Goal: Task Accomplishment & Management: Use online tool/utility

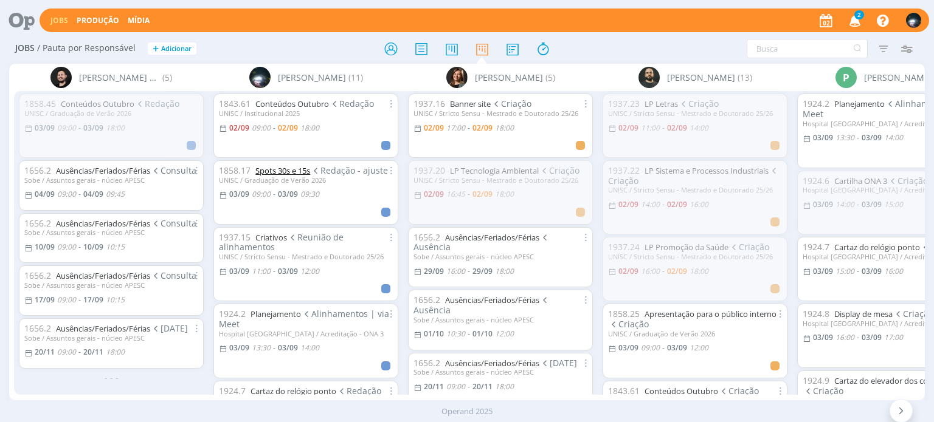
click at [276, 172] on link "Spots 30s e 15s" at bounding box center [282, 170] width 55 height 11
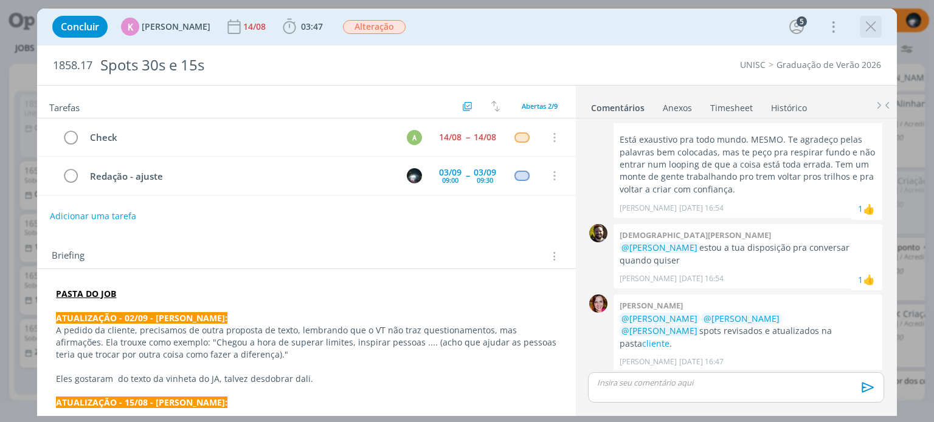
click at [870, 24] on icon "dialog" at bounding box center [870, 27] width 18 height 18
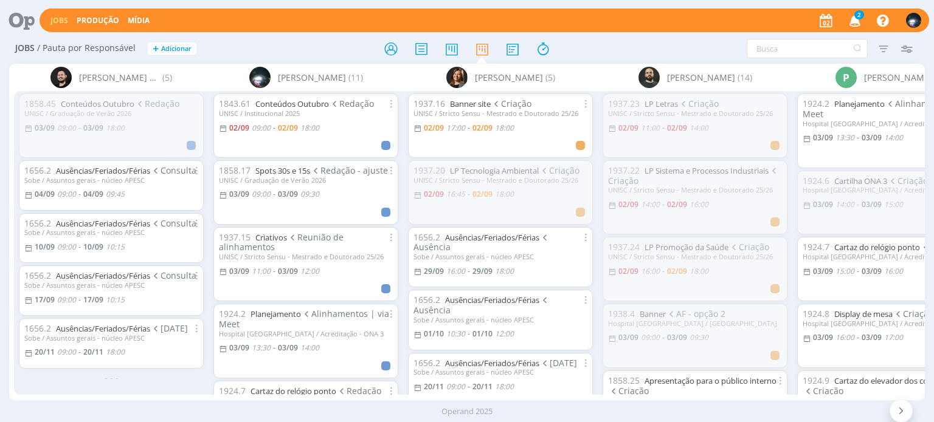
click at [853, 24] on icon "button" at bounding box center [854, 20] width 21 height 21
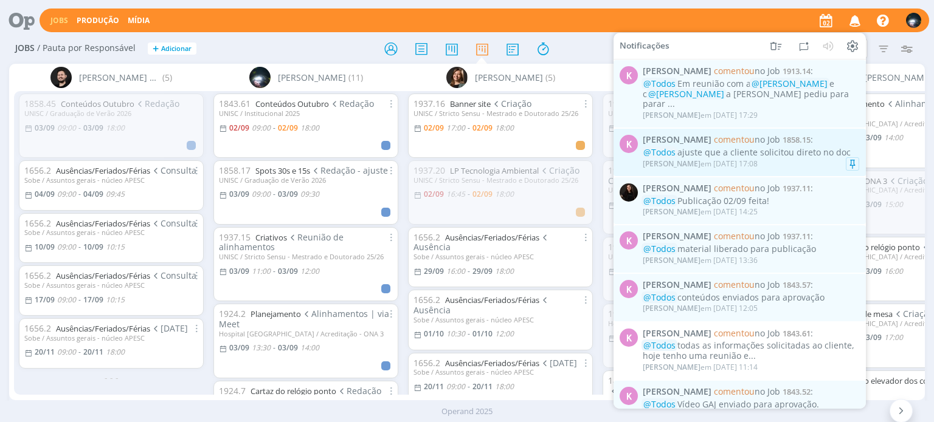
click at [789, 158] on div "[PERSON_NAME] em [DATE] 17:08" at bounding box center [751, 164] width 216 height 12
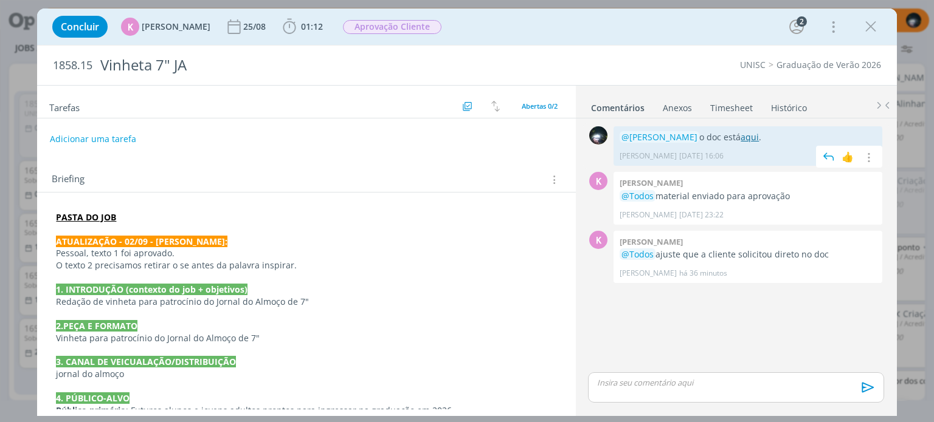
click at [744, 138] on link "aqui" at bounding box center [749, 137] width 18 height 12
drag, startPoint x: 868, startPoint y: 26, endPoint x: 855, endPoint y: 36, distance: 16.5
click at [868, 26] on icon "dialog" at bounding box center [870, 27] width 18 height 18
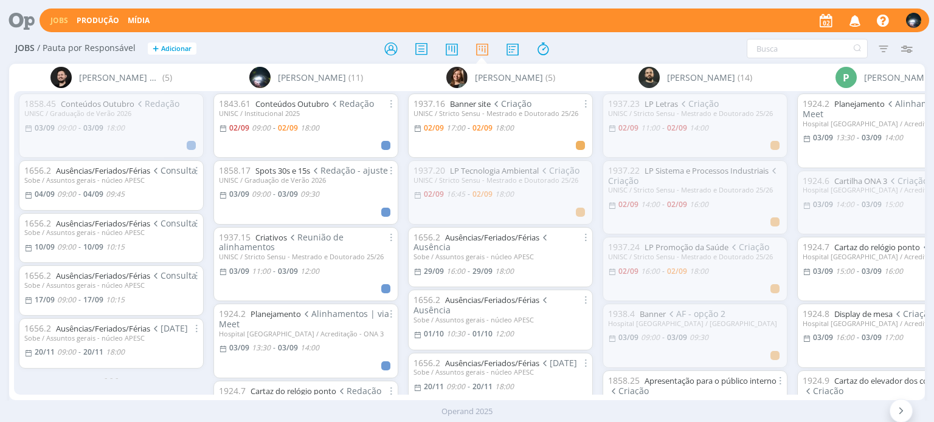
click at [857, 23] on icon "button" at bounding box center [854, 20] width 21 height 21
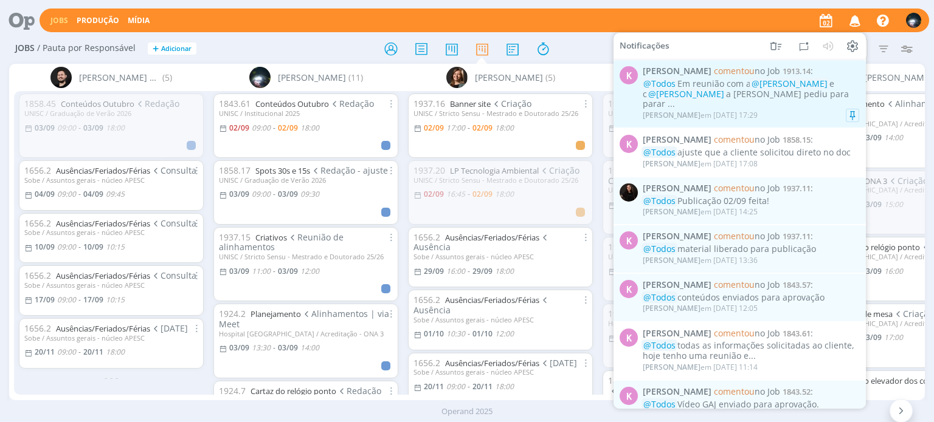
click at [815, 109] on div "[PERSON_NAME] em [DATE] 17:29" at bounding box center [751, 115] width 216 height 12
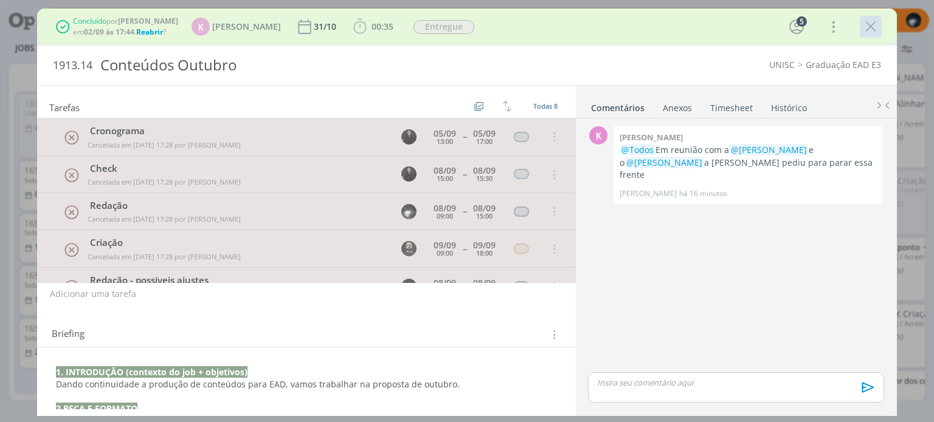
click at [864, 27] on icon "dialog" at bounding box center [870, 27] width 18 height 18
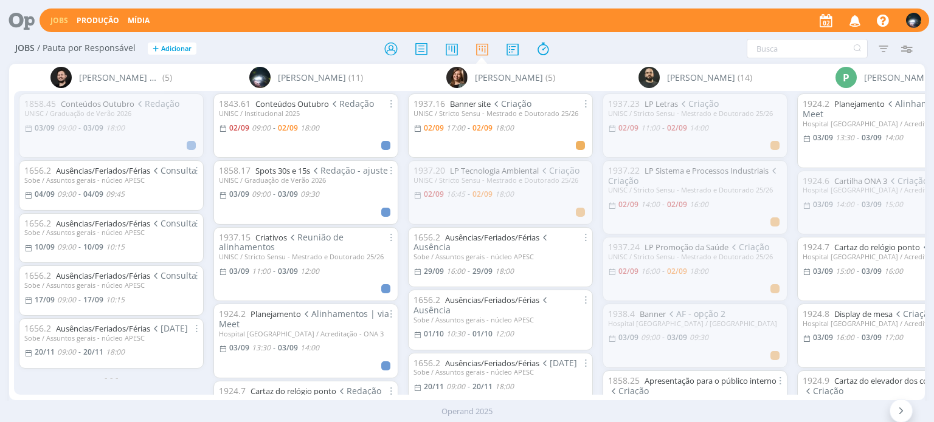
click at [858, 29] on icon "button" at bounding box center [854, 20] width 21 height 21
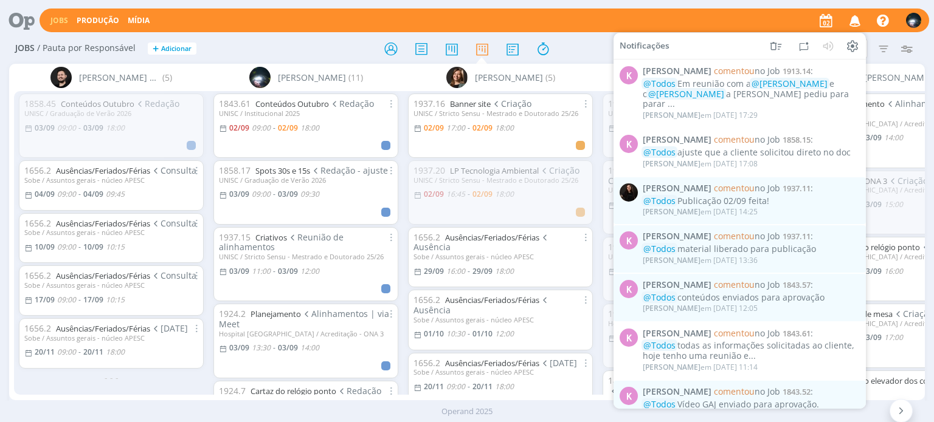
click at [732, 19] on div "Jobs Produção Mídia Notificações K [PERSON_NAME] comentou no Job 1913.14 : @Tod…" at bounding box center [484, 21] width 889 height 24
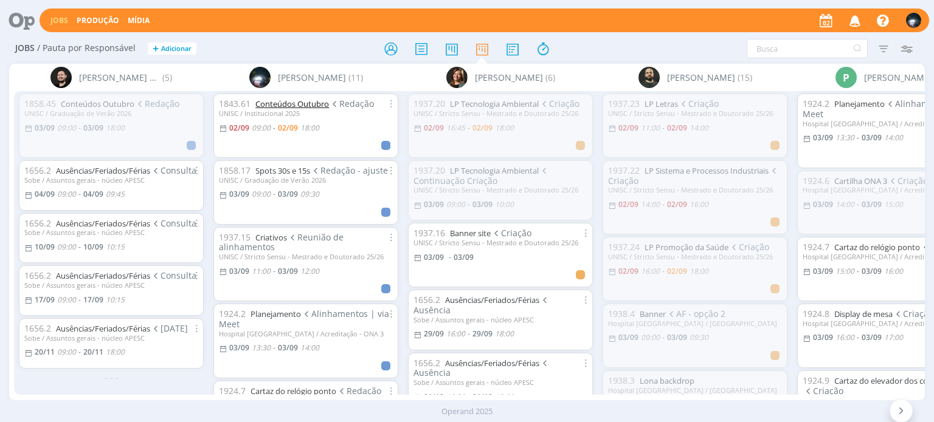
click at [291, 102] on link "Conteúdos Outubro" at bounding box center [292, 103] width 74 height 11
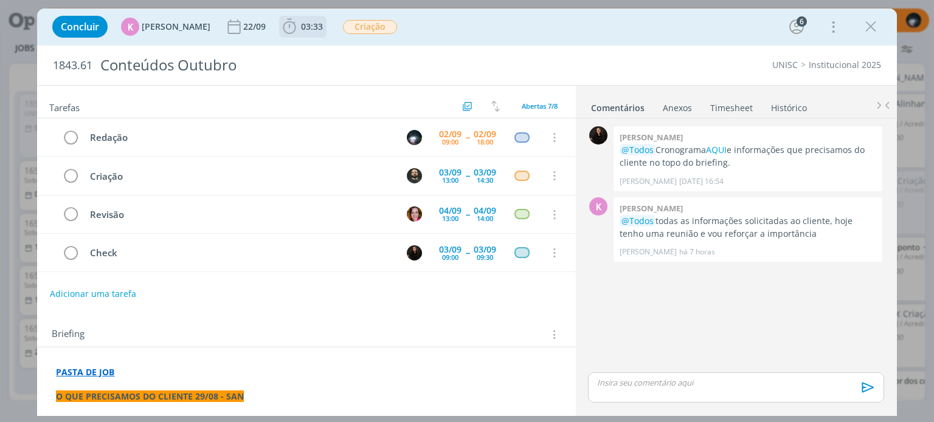
click at [284, 29] on icon "dialog" at bounding box center [289, 27] width 18 height 18
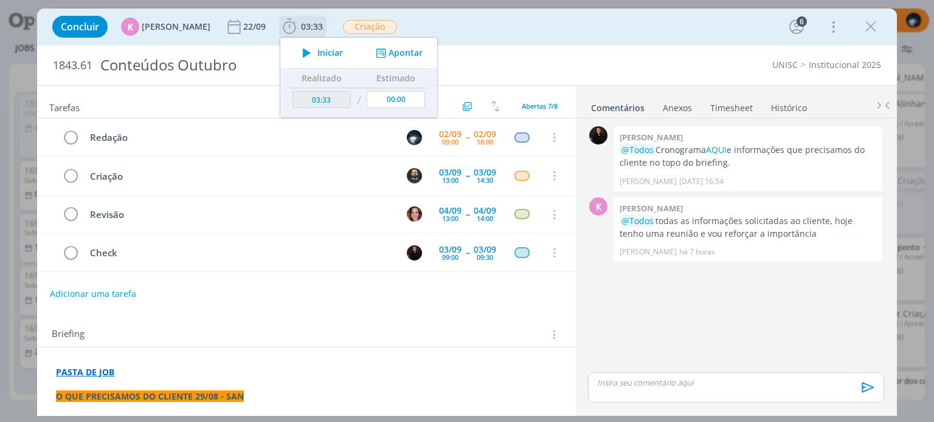
click at [389, 53] on button "Apontar" at bounding box center [398, 53] width 50 height 13
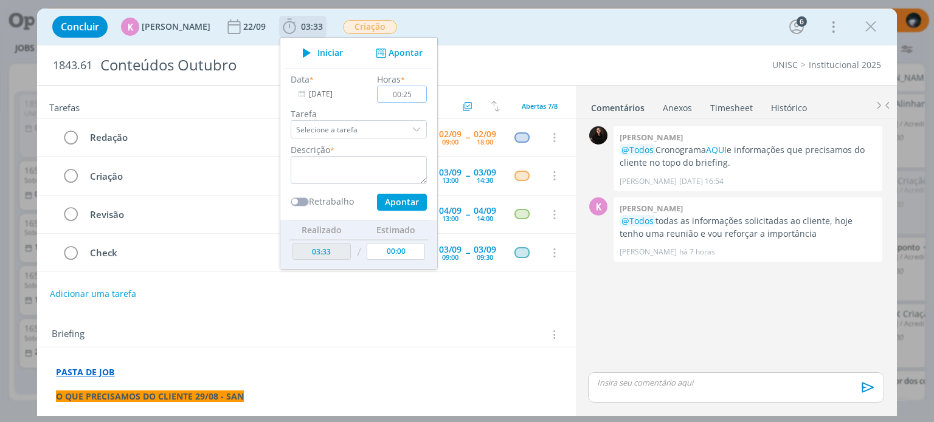
type input "00:25"
click at [340, 162] on textarea "dialog" at bounding box center [359, 170] width 136 height 28
type textarea "d"
type textarea "redação"
click at [380, 199] on button "Apontar" at bounding box center [402, 202] width 50 height 17
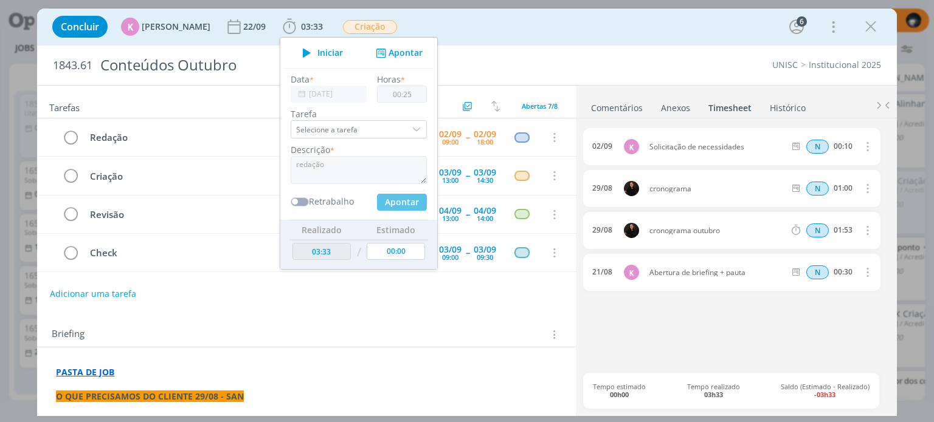
type input "03:58"
click at [497, 33] on div "Concluir K [PERSON_NAME] [DATE] 03:58 Iniciar Apontar Data * [DATE] Horas * 00:…" at bounding box center [466, 26] width 841 height 29
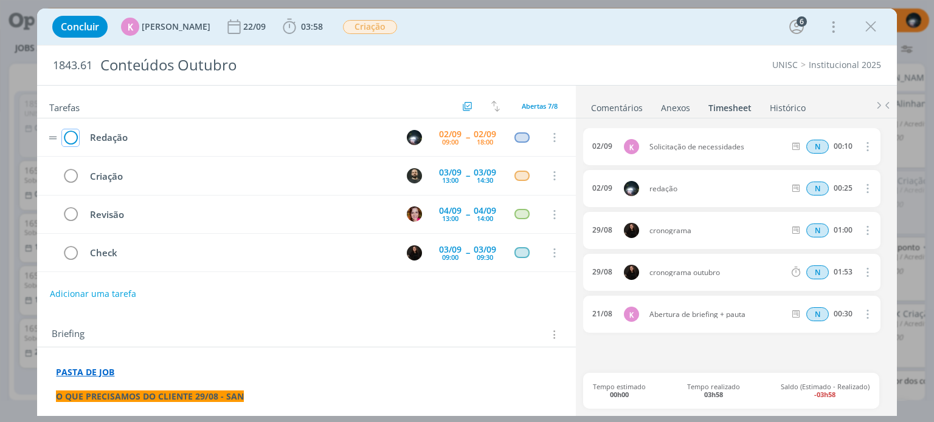
click at [71, 136] on icon "dialog" at bounding box center [70, 138] width 17 height 18
click at [872, 29] on icon "dialog" at bounding box center [870, 27] width 18 height 18
